Goal: Task Accomplishment & Management: Complete application form

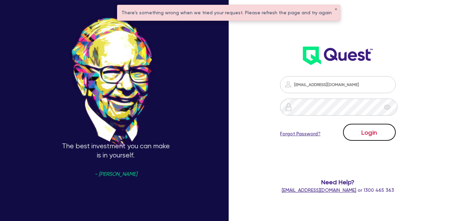
click at [372, 133] on button "Login" at bounding box center [369, 132] width 53 height 17
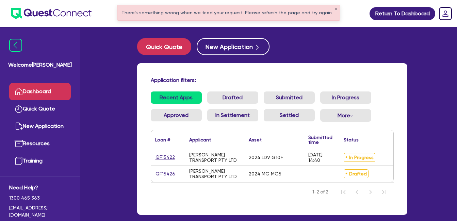
click at [171, 208] on div "Application filters: Recent Apps Drafted Submitted In Progress Approved In Sett…" at bounding box center [272, 139] width 270 height 152
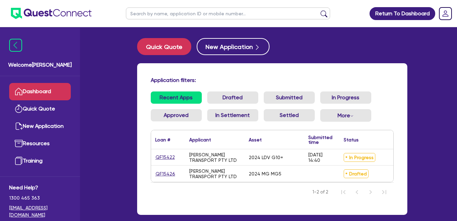
click at [337, 72] on div "Application filters: Recent Apps Drafted Submitted In Progress Approved In Sett…" at bounding box center [272, 139] width 270 height 152
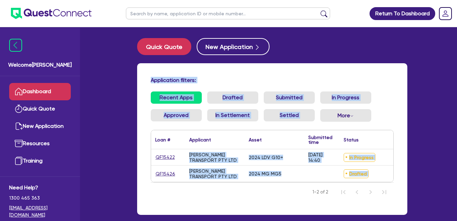
drag, startPoint x: 150, startPoint y: 78, endPoint x: 405, endPoint y: 192, distance: 278.8
click at [405, 192] on div "Application filters: Recent Apps Drafted Submitted In Progress Approved In Sett…" at bounding box center [272, 139] width 270 height 152
drag, startPoint x: 405, startPoint y: 192, endPoint x: 402, endPoint y: 197, distance: 5.5
click at [402, 197] on div "Application filters: Recent Apps Drafted Submitted In Progress Approved In Sett…" at bounding box center [272, 139] width 270 height 152
drag, startPoint x: 152, startPoint y: 80, endPoint x: 422, endPoint y: 153, distance: 279.6
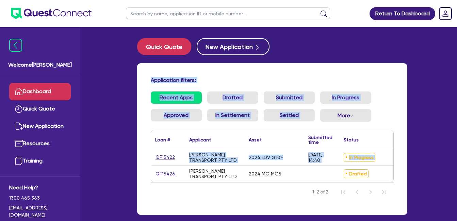
click at [422, 153] on div "Return To Dashboard Edit Profile Logout Welcome Farhan Dashboard Quick Quote Ne…" at bounding box center [229, 128] width 388 height 257
click at [288, 77] on h4 "Application filters:" at bounding box center [272, 80] width 243 height 6
drag, startPoint x: 150, startPoint y: 81, endPoint x: 463, endPoint y: 213, distance: 339.8
click at [457, 213] on html "Return To Dashboard Edit Profile Logout Welcome Farhan Dashboard Quick Quote Ne…" at bounding box center [228, 128] width 457 height 257
click at [100, 57] on div "Welcome Farhan Dashboard Quick Quote New Application Resources Training Need He…" at bounding box center [229, 128] width 378 height 257
